Goal: Browse casually: Explore the website without a specific task or goal

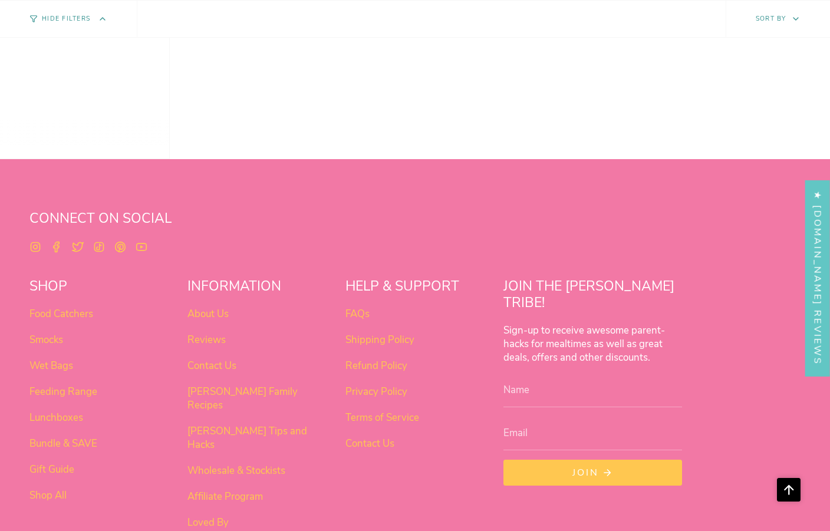
scroll to position [926, 0]
